Goal: Information Seeking & Learning: Learn about a topic

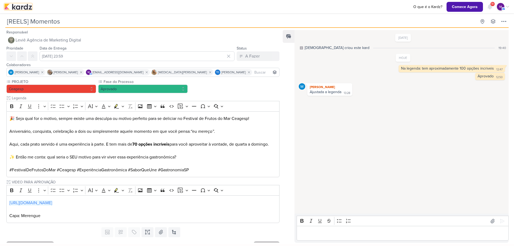
click at [24, 9] on img at bounding box center [18, 6] width 28 height 6
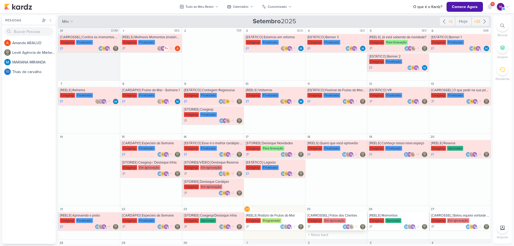
click at [340, 218] on div "[CARROSSEL] Fotos dos Clientes [GEOGRAPHIC_DATA] Em aprovação m +1" at bounding box center [336, 221] width 62 height 18
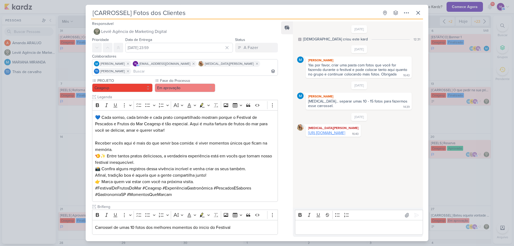
click at [331, 135] on link "[URL][DOMAIN_NAME]" at bounding box center [326, 133] width 37 height 5
click at [310, 229] on p "Editor editing area: main" at bounding box center [359, 227] width 122 height 6
click at [323, 220] on div "Bold Italic Underline Strikethrough Bulleted List Numbered List" at bounding box center [359, 215] width 126 height 10
click at [321, 224] on p "Editor editing area: main" at bounding box center [359, 227] width 122 height 6
drag, startPoint x: 338, startPoint y: 222, endPoint x: 231, endPoint y: 229, distance: 106.5
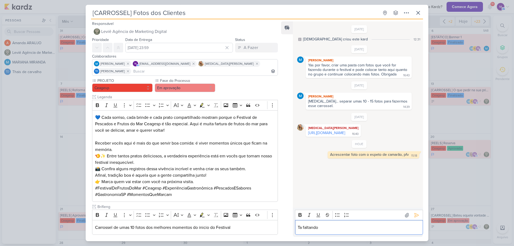
click at [231, 229] on div "Responsável Leviê Agência de Marketing Digital Nenhum contato encontrado create…" at bounding box center [257, 130] width 343 height 222
click at [419, 10] on icon at bounding box center [418, 13] width 6 height 6
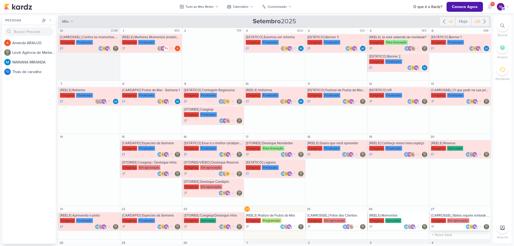
click at [465, 215] on div "[CARROSSEL] Bateu aquela vontade de frutos do mar? Vem para o Festival" at bounding box center [460, 215] width 59 height 4
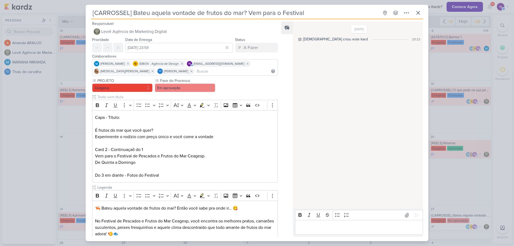
drag, startPoint x: 294, startPoint y: 80, endPoint x: 291, endPoint y: 81, distance: 3.5
click at [293, 80] on div "[DATE] [DEMOGRAPHIC_DATA] criou este kard 20:22" at bounding box center [358, 115] width 130 height 186
drag, startPoint x: 274, startPoint y: 90, endPoint x: 266, endPoint y: 142, distance: 52.0
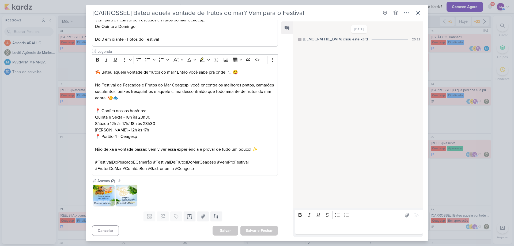
click at [101, 188] on img at bounding box center [103, 195] width 21 height 21
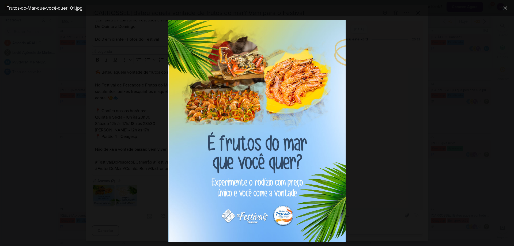
click at [443, 163] on div at bounding box center [257, 131] width 514 height 230
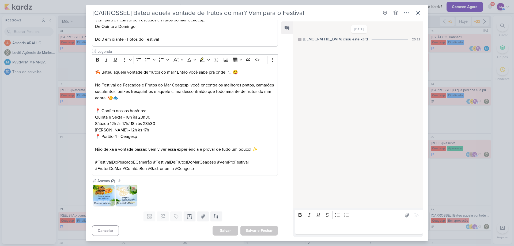
click at [124, 195] on img at bounding box center [126, 195] width 21 height 21
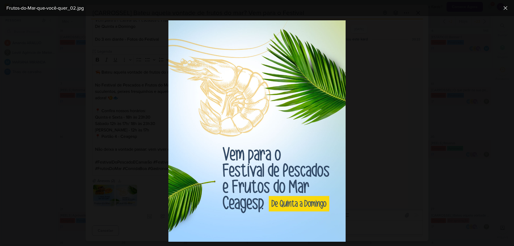
click at [433, 89] on div at bounding box center [257, 131] width 514 height 230
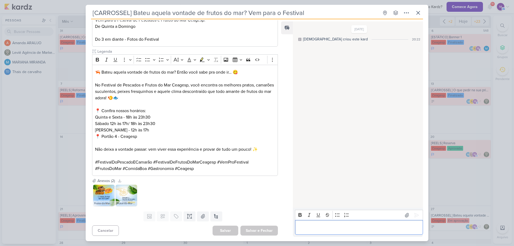
click at [317, 228] on p "Editor editing area: main" at bounding box center [359, 227] width 122 height 6
click at [102, 189] on img at bounding box center [103, 195] width 21 height 21
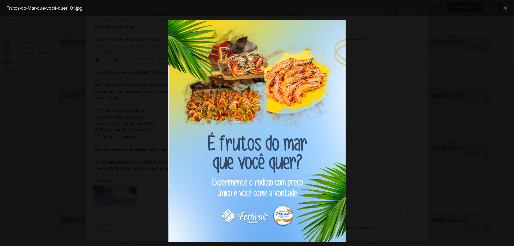
click at [420, 133] on div at bounding box center [257, 131] width 514 height 230
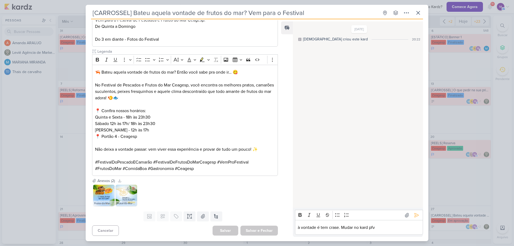
click at [124, 193] on img at bounding box center [126, 195] width 21 height 21
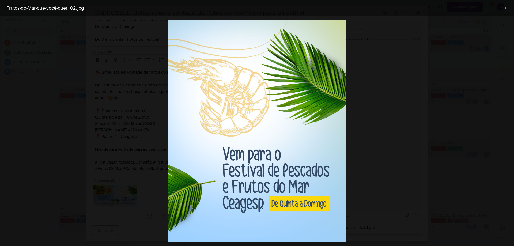
click at [412, 146] on div at bounding box center [257, 131] width 514 height 230
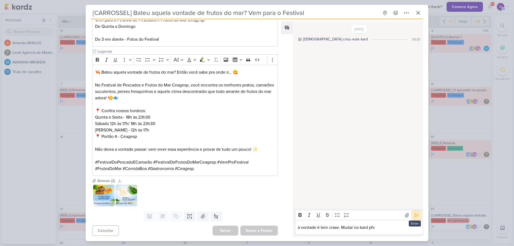
click at [414, 213] on icon at bounding box center [416, 214] width 5 height 5
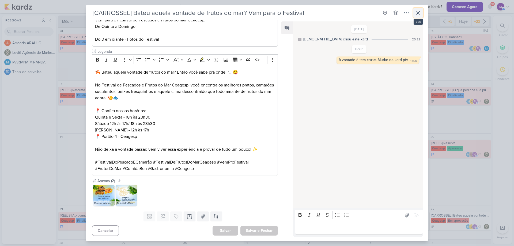
click at [421, 12] on icon at bounding box center [418, 13] width 6 height 6
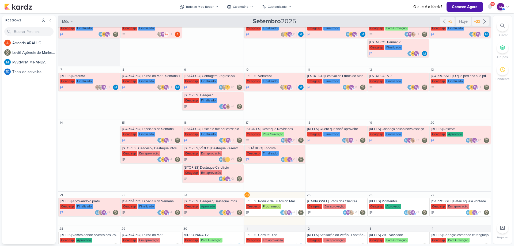
scroll to position [29, 0]
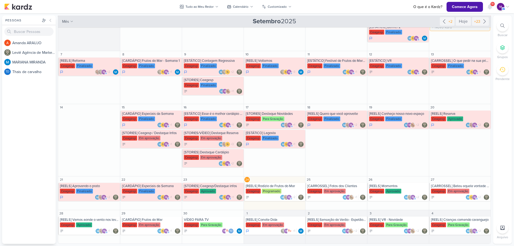
click at [469, 29] on input "text" at bounding box center [459, 27] width 59 height 7
click at [97, 217] on div "[REELS] Vamos aonde o vento nos levar [GEOGRAPHIC_DATA] Aprovado m +1" at bounding box center [89, 225] width 62 height 18
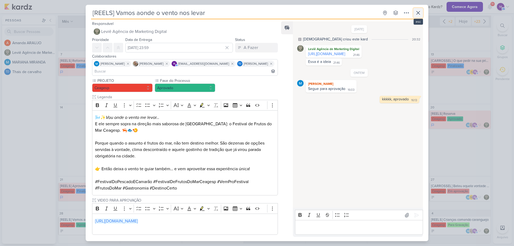
click at [415, 15] on button at bounding box center [418, 13] width 10 height 10
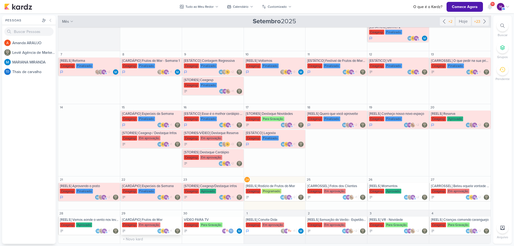
click at [152, 219] on div "[CARDÁPIO] Frutos do Mar" at bounding box center [151, 220] width 59 height 4
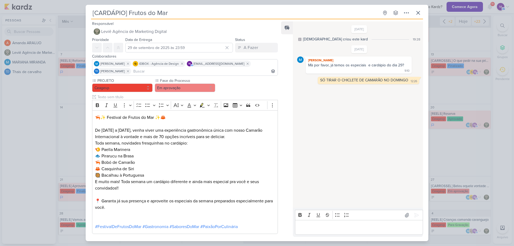
click at [288, 141] on div "Feed Solte o email para atrelar ao kard" at bounding box center [287, 128] width 12 height 215
drag, startPoint x: 288, startPoint y: 141, endPoint x: 284, endPoint y: 222, distance: 81.2
click at [275, 167] on div "🦐✨ Festival de Frutos do Mar ✨🦀 De [DATE] a [DATE], venha viver uma experiência…" at bounding box center [185, 172] width 186 height 124
drag, startPoint x: 289, startPoint y: 46, endPoint x: 286, endPoint y: 112, distance: 65.9
click at [287, 107] on div "Feed Solte o email para atrelar ao kard" at bounding box center [287, 128] width 12 height 215
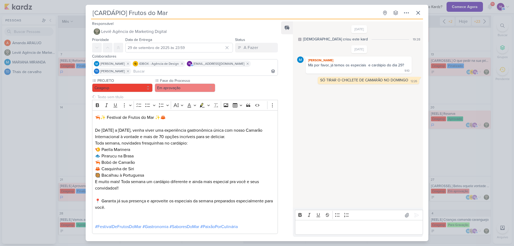
click at [282, 122] on div "Feed Solte o email para atrelar ao kard" at bounding box center [287, 128] width 12 height 215
drag, startPoint x: 282, startPoint y: 122, endPoint x: 271, endPoint y: 226, distance: 103.9
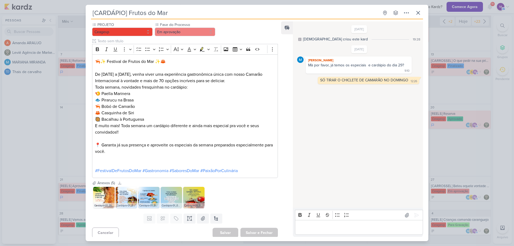
scroll to position [58, 0]
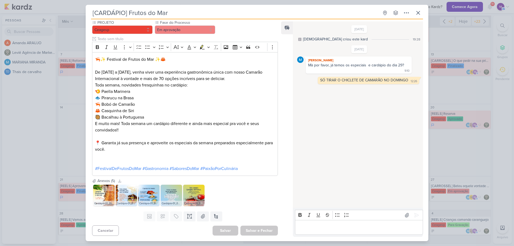
click at [102, 192] on img at bounding box center [103, 195] width 21 height 21
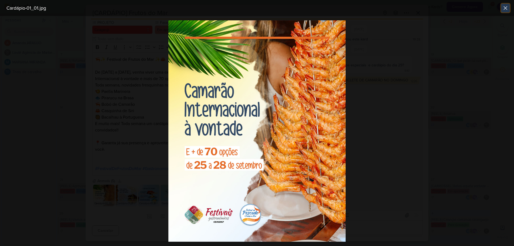
click at [508, 8] on icon at bounding box center [505, 8] width 6 height 6
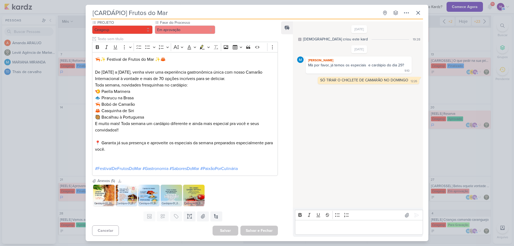
click at [119, 194] on img at bounding box center [126, 195] width 21 height 21
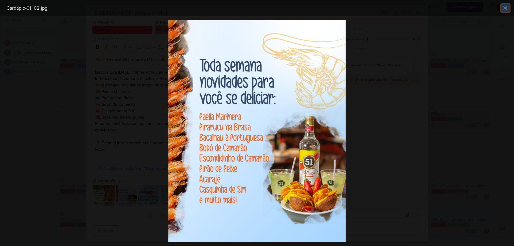
click at [504, 7] on icon at bounding box center [505, 8] width 6 height 6
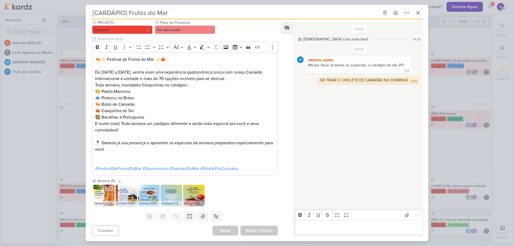
click at [102, 192] on img at bounding box center [103, 195] width 21 height 21
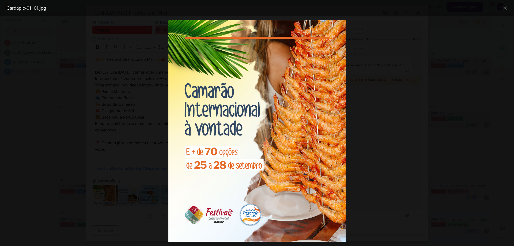
click at [410, 102] on div at bounding box center [257, 131] width 514 height 230
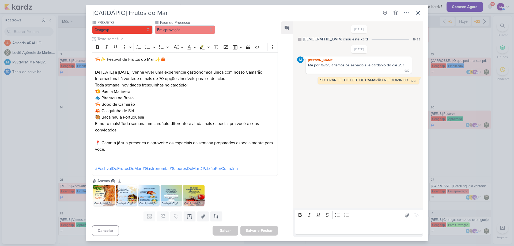
click at [330, 231] on div "Editor editing area: main" at bounding box center [359, 227] width 128 height 15
click at [416, 210] on icon at bounding box center [416, 208] width 5 height 5
click at [126, 195] on img at bounding box center [126, 195] width 21 height 21
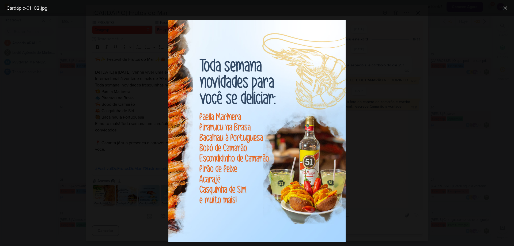
click at [386, 117] on div at bounding box center [257, 131] width 514 height 230
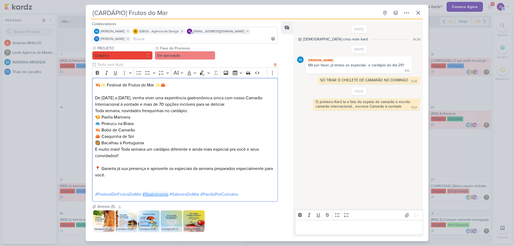
scroll to position [31, 0]
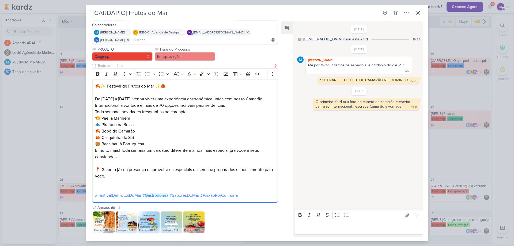
click at [152, 195] on link "#Gastronomia" at bounding box center [155, 195] width 26 height 5
click at [147, 221] on img at bounding box center [148, 221] width 21 height 21
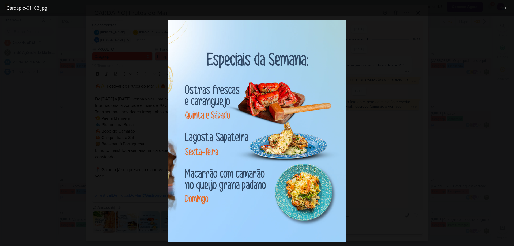
click at [437, 137] on div at bounding box center [257, 131] width 514 height 230
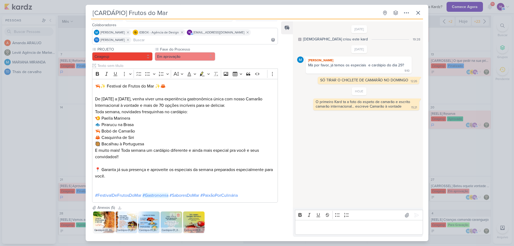
click at [172, 224] on img at bounding box center [171, 221] width 21 height 21
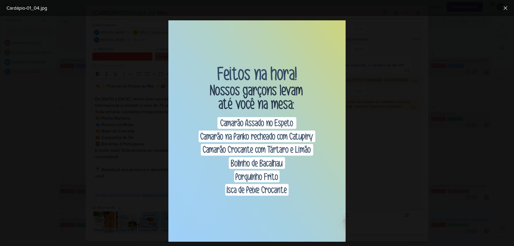
click at [417, 171] on div at bounding box center [257, 131] width 514 height 230
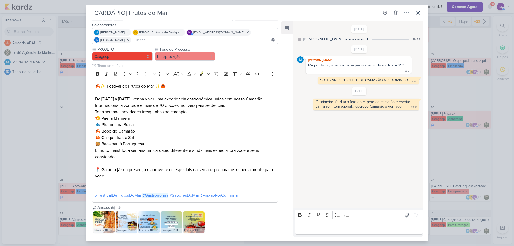
click at [201, 221] on img at bounding box center [193, 221] width 21 height 21
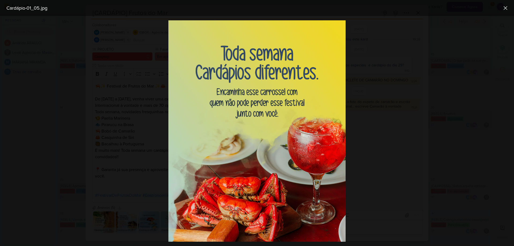
click at [405, 179] on div at bounding box center [257, 131] width 514 height 230
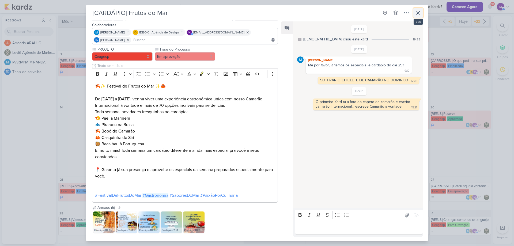
click at [418, 13] on icon at bounding box center [417, 12] width 3 height 3
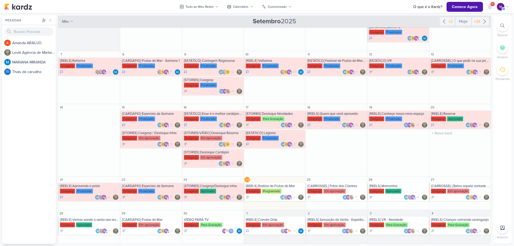
drag, startPoint x: 491, startPoint y: 151, endPoint x: 485, endPoint y: 169, distance: 18.9
click at [483, 167] on div "Pessoas [GEOGRAPHIC_DATA] A m a n d a A R A U J O L e v i ê A g ê n c i a d e M…" at bounding box center [257, 130] width 514 height 228
drag, startPoint x: 489, startPoint y: 176, endPoint x: 453, endPoint y: 195, distance: 40.6
click at [488, 188] on div "Tudo ao Meu Redor visão Caixa de Entrada A caixa de entrada mostra todos os kar…" at bounding box center [275, 130] width 434 height 228
click at [169, 222] on div "[CARDÁPIO] Frutos do Mar" at bounding box center [151, 220] width 59 height 4
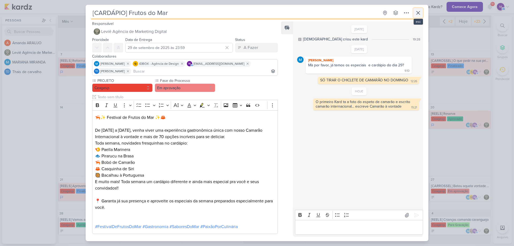
click at [418, 10] on icon at bounding box center [418, 13] width 6 height 6
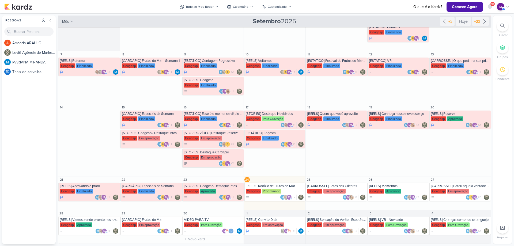
click at [210, 216] on div "30" at bounding box center [213, 213] width 62 height 6
click at [207, 219] on div "VÍDEO PARA TV" at bounding box center [213, 220] width 59 height 4
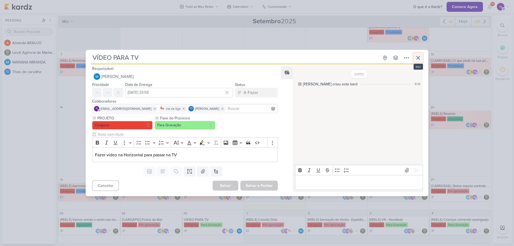
click at [419, 57] on icon at bounding box center [418, 58] width 6 height 6
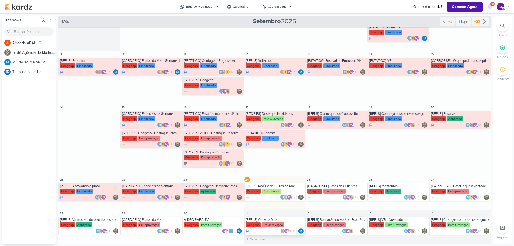
click at [297, 222] on div "Ceagesp Em aprovação" at bounding box center [275, 224] width 59 height 5
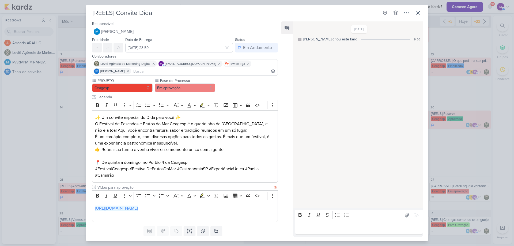
click at [138, 208] on link "[URL][DOMAIN_NAME]" at bounding box center [116, 208] width 43 height 5
click at [300, 226] on p "Editor editing area: main" at bounding box center [359, 227] width 122 height 6
click at [374, 225] on p "Editor editing area: main" at bounding box center [359, 227] width 122 height 6
click at [416, 214] on icon at bounding box center [416, 214] width 5 height 5
click at [420, 10] on icon at bounding box center [418, 13] width 6 height 6
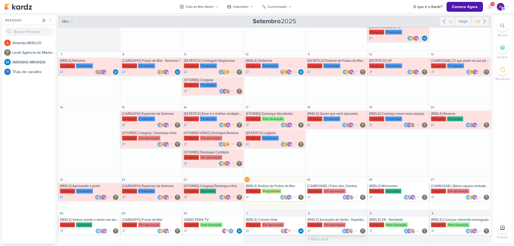
click at [347, 221] on div "[REELS] Sensação do Verão - Espetão de Camarão" at bounding box center [336, 220] width 59 height 4
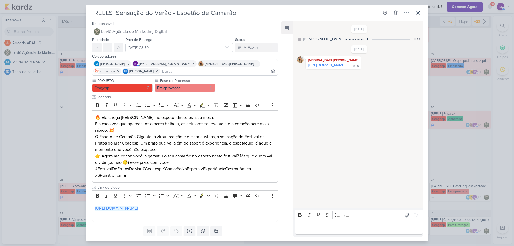
click at [335, 66] on link "[URL][DOMAIN_NAME]" at bounding box center [326, 65] width 37 height 5
click at [138, 208] on link "[URL][DOMAIN_NAME]" at bounding box center [116, 208] width 43 height 5
click at [306, 228] on p "Editor editing area: main" at bounding box center [359, 227] width 122 height 6
click at [350, 226] on p "Editor editing area: main" at bounding box center [359, 227] width 122 height 6
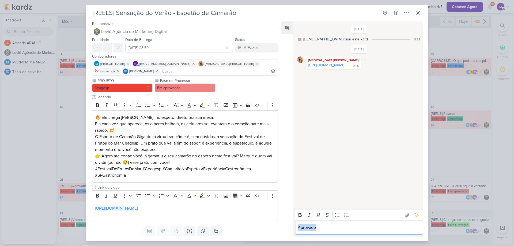
drag, startPoint x: 356, startPoint y: 228, endPoint x: 214, endPoint y: 244, distance: 143.2
click at [214, 243] on div "[REELS] Sensação do Verão - Espetão de Camarão Criado por [DEMOGRAPHIC_DATA]" at bounding box center [257, 123] width 514 height 246
click at [335, 227] on p "Aprovado" at bounding box center [359, 227] width 122 height 6
drag, startPoint x: 335, startPoint y: 227, endPoint x: 263, endPoint y: 226, distance: 72.3
click at [263, 226] on div "Responsável Leviê Agência de Marketing Digital Nenhum contato encontrado create…" at bounding box center [257, 130] width 343 height 222
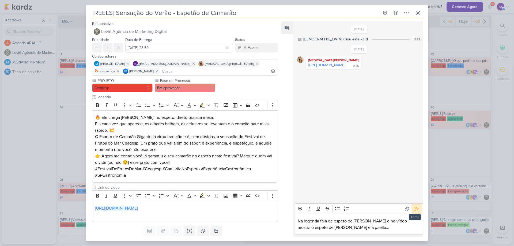
click at [415, 210] on icon at bounding box center [417, 209] width 4 height 4
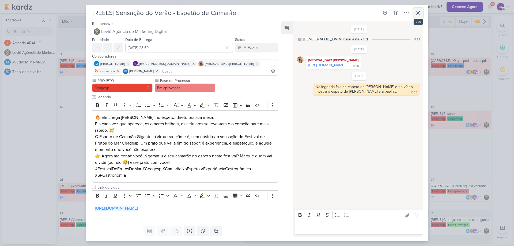
click at [421, 12] on icon at bounding box center [418, 13] width 6 height 6
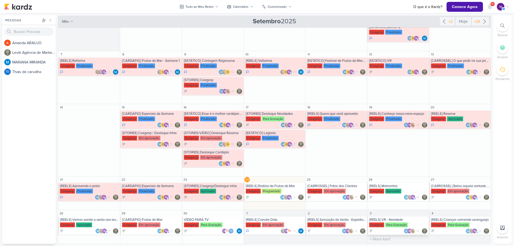
click at [418, 223] on div "Ceagesp Para Gravação" at bounding box center [398, 224] width 59 height 5
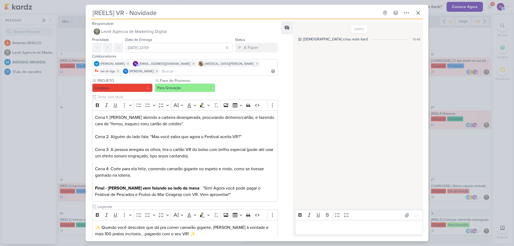
click at [285, 154] on div "Feed Solte o email para atrelar ao kard" at bounding box center [287, 128] width 12 height 215
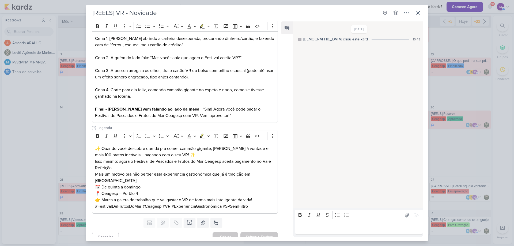
scroll to position [82, 0]
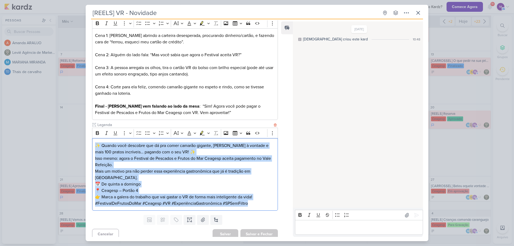
drag, startPoint x: 96, startPoint y: 144, endPoint x: 263, endPoint y: 207, distance: 178.9
click at [254, 206] on div "✨ Quando você descobre que dá pra comer camarão gigante, [PERSON_NAME] à vontad…" at bounding box center [185, 174] width 186 height 73
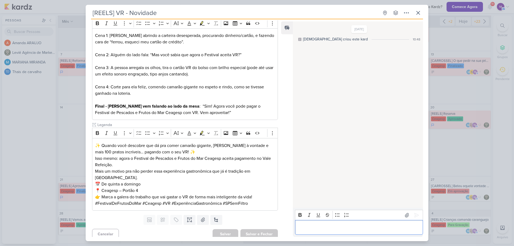
click at [316, 222] on div "Editor editing area: main" at bounding box center [359, 227] width 128 height 15
click at [277, 168] on div "PROJETO [GEOGRAPHIC_DATA] Fase do Processo" at bounding box center [183, 104] width 194 height 217
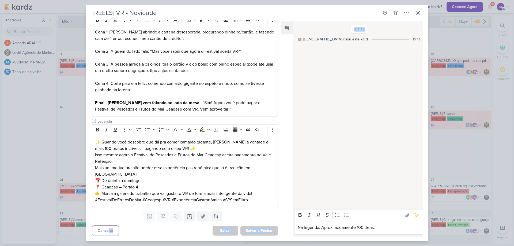
drag, startPoint x: 280, startPoint y: 200, endPoint x: 291, endPoint y: 114, distance: 86.8
click at [295, 106] on div "Responsável Leviê Agência de Marketing Digital Nenhum contato encontrado create…" at bounding box center [257, 130] width 343 height 222
click at [282, 128] on div "Feed Solte o email para atrelar ao kard" at bounding box center [287, 128] width 12 height 215
click at [414, 218] on icon at bounding box center [416, 214] width 5 height 5
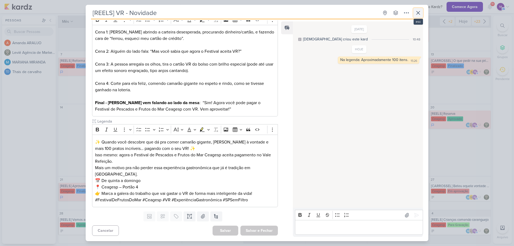
click at [420, 13] on icon at bounding box center [418, 13] width 6 height 6
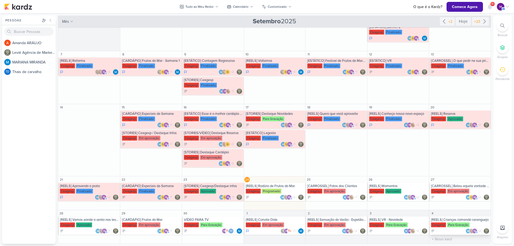
click at [462, 220] on div "[REELS] Crianças comendo caranguejo" at bounding box center [460, 220] width 59 height 4
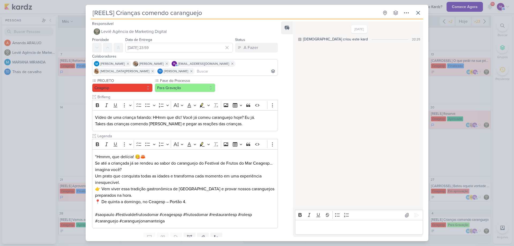
scroll to position [21, 0]
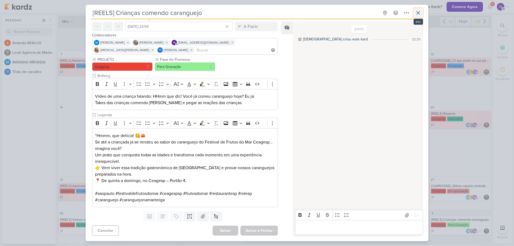
click at [420, 10] on icon at bounding box center [418, 13] width 6 height 6
